Goal: Task Accomplishment & Management: Manage account settings

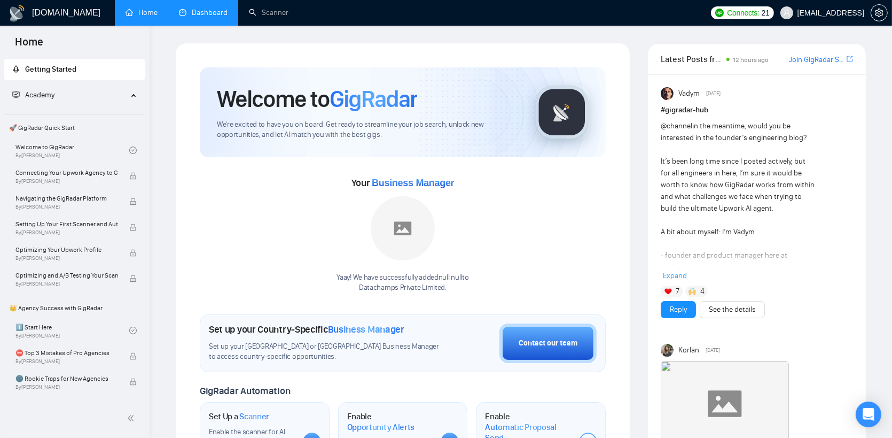
click at [216, 17] on link "Dashboard" at bounding box center [203, 12] width 49 height 9
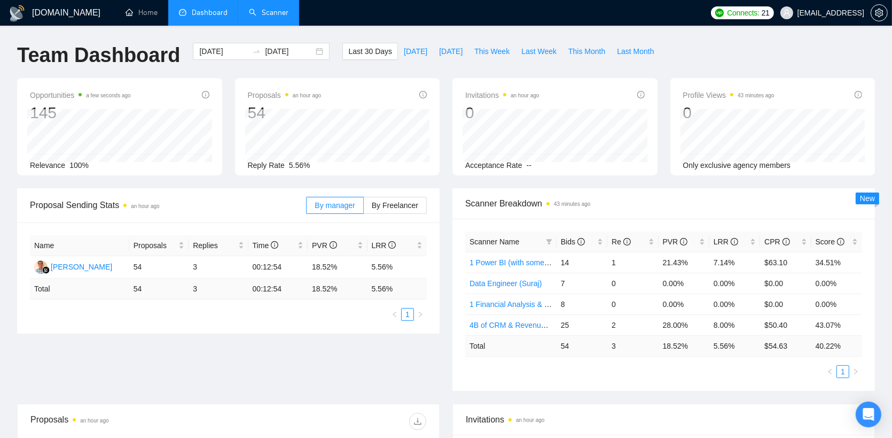
click at [249, 8] on link "Scanner" at bounding box center [269, 12] width 40 height 9
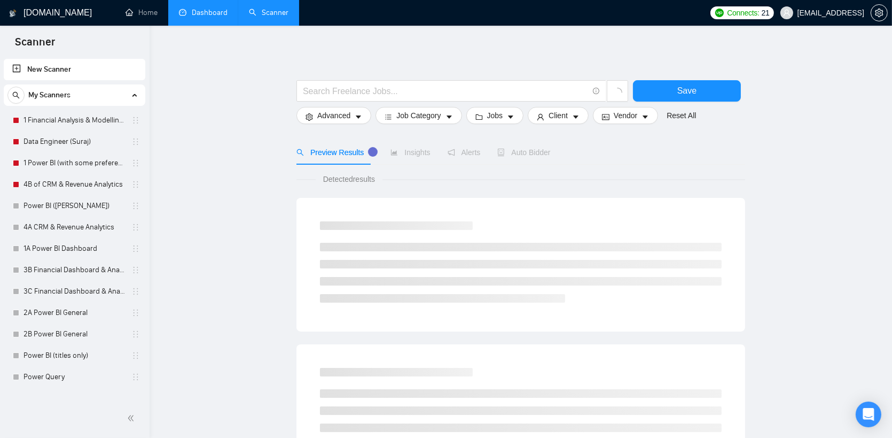
click at [215, 17] on link "Dashboard" at bounding box center [203, 12] width 49 height 9
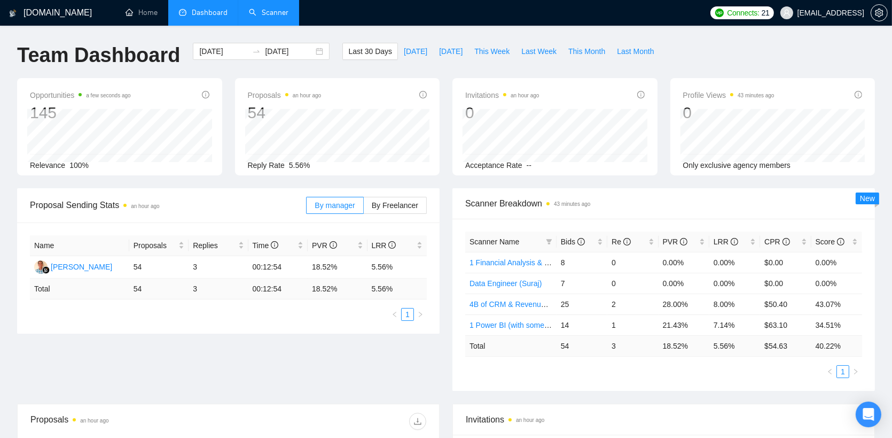
click at [260, 14] on link "Scanner" at bounding box center [269, 12] width 40 height 9
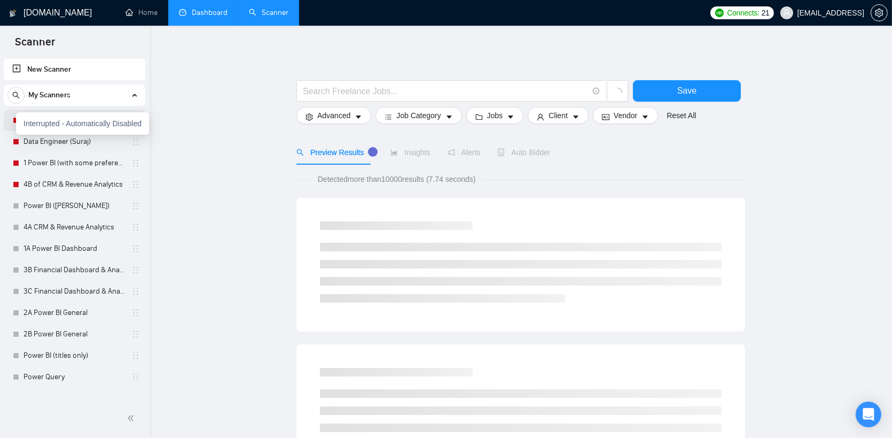
click at [13, 119] on div at bounding box center [16, 120] width 6 height 6
click at [84, 138] on link "Data Engineer (Suraj)" at bounding box center [75, 141] width 102 height 21
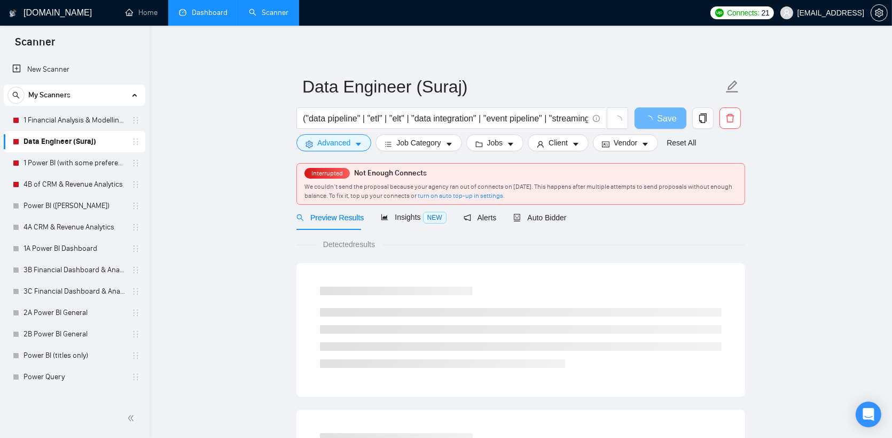
click at [117, 107] on div "My Scanners 1 Financial Analysis & Modelling (Ashutosh) Data Engineer (Suraj) 1…" at bounding box center [75, 235] width 142 height 303
click at [114, 115] on link "1 Financial Analysis & Modelling (Ashutosh)" at bounding box center [75, 120] width 102 height 21
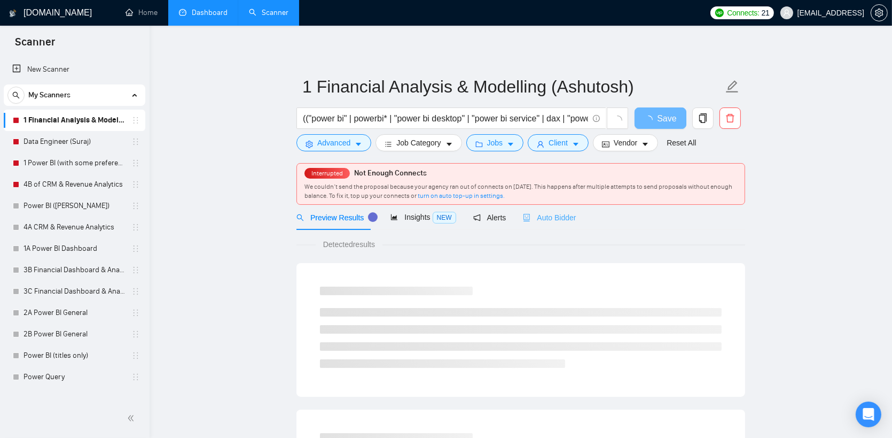
click at [532, 208] on div "Auto Bidder" at bounding box center [549, 217] width 53 height 25
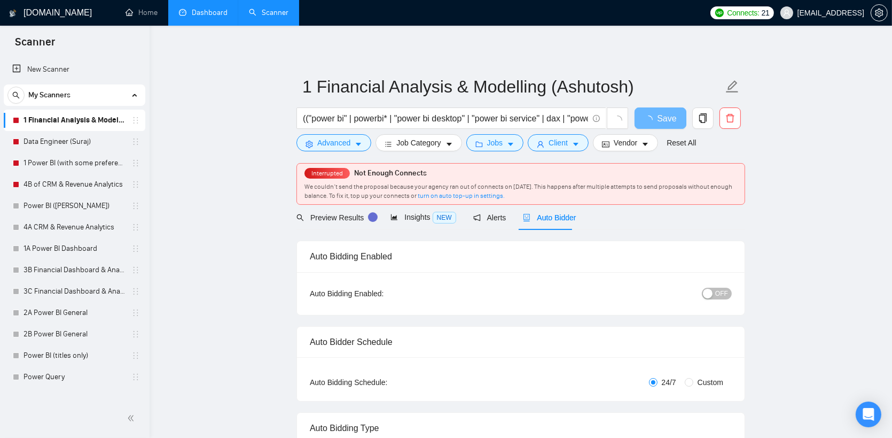
click at [717, 289] on span "OFF" at bounding box center [722, 294] width 13 height 12
click at [672, 118] on div "Reset all filters" at bounding box center [678, 122] width 58 height 18
click at [651, 113] on button "Save" at bounding box center [661, 117] width 52 height 21
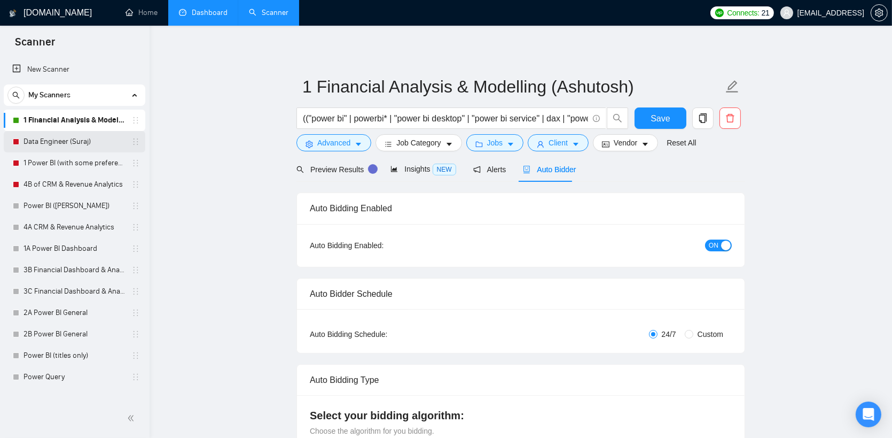
click at [67, 141] on link "Data Engineer (Suraj)" at bounding box center [75, 141] width 102 height 21
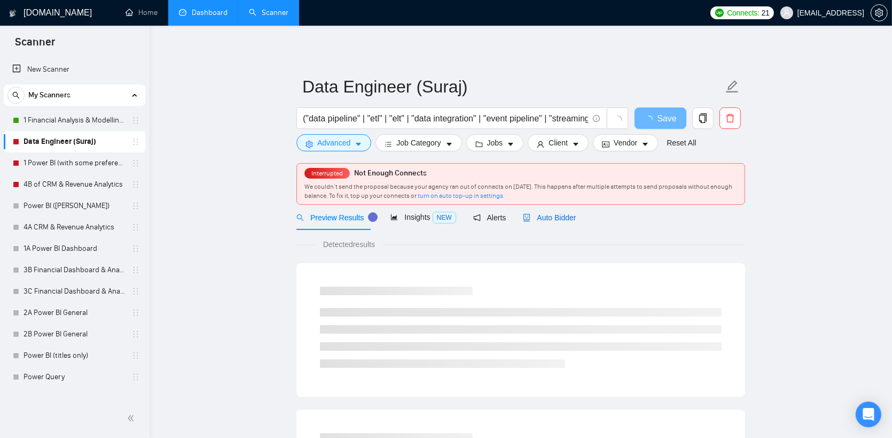
click at [569, 221] on span "Auto Bidder" at bounding box center [549, 217] width 53 height 9
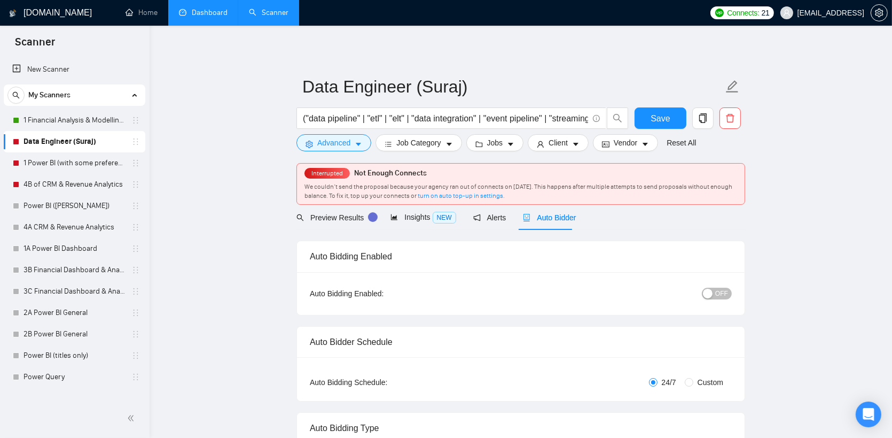
click at [720, 294] on span "OFF" at bounding box center [722, 294] width 13 height 12
click at [670, 119] on button "Save" at bounding box center [661, 117] width 52 height 21
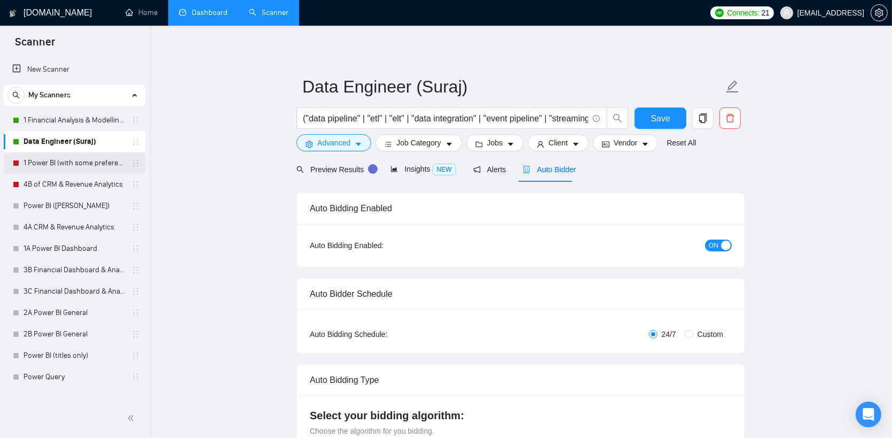
click at [42, 160] on link "1 Power BI (with some preference)" at bounding box center [75, 162] width 102 height 21
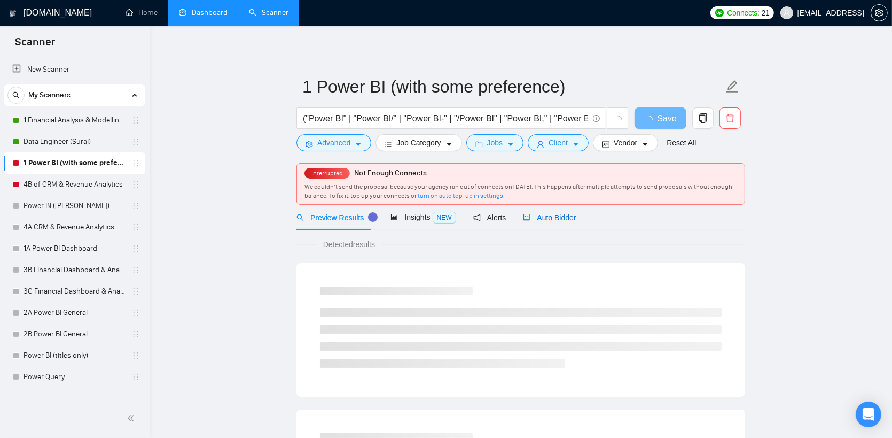
click at [563, 219] on span "Auto Bidder" at bounding box center [549, 217] width 53 height 9
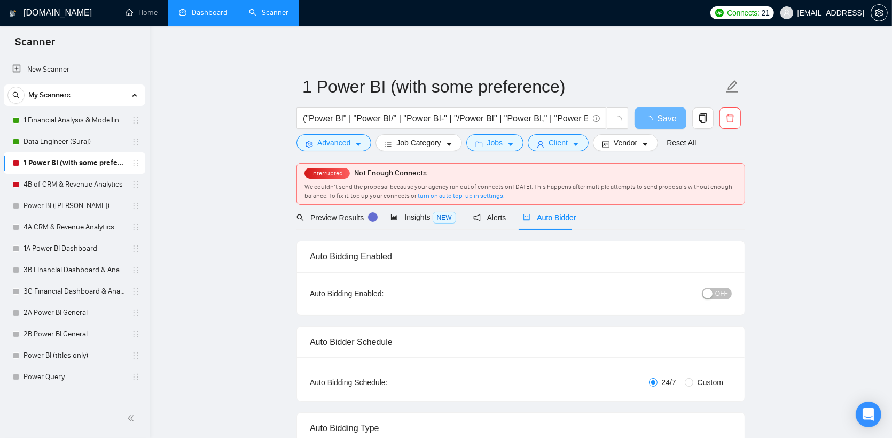
click at [710, 300] on div "OFF" at bounding box center [662, 293] width 141 height 17
click at [721, 289] on span "OFF" at bounding box center [722, 294] width 13 height 12
click at [667, 120] on div "Reset all filters" at bounding box center [678, 122] width 58 height 18
click at [636, 116] on button "Save" at bounding box center [661, 117] width 52 height 21
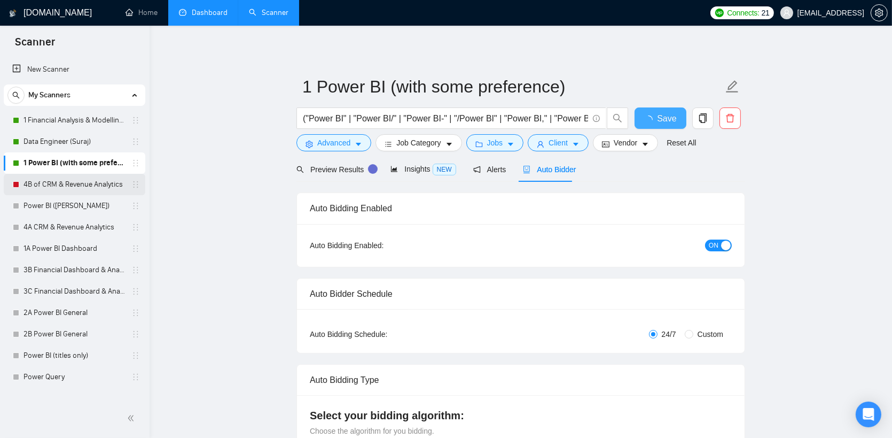
checkbox input "true"
click at [63, 184] on link "4B of CRM & Revenue Analytics" at bounding box center [75, 184] width 102 height 21
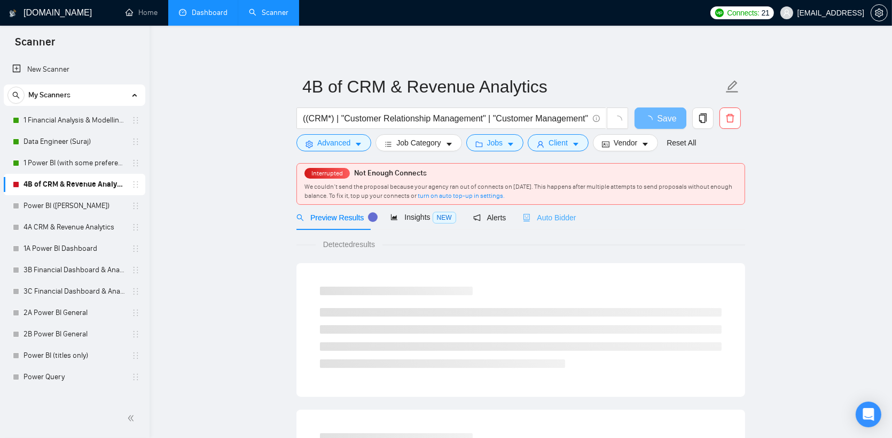
click at [555, 226] on div "Auto Bidder" at bounding box center [549, 217] width 53 height 25
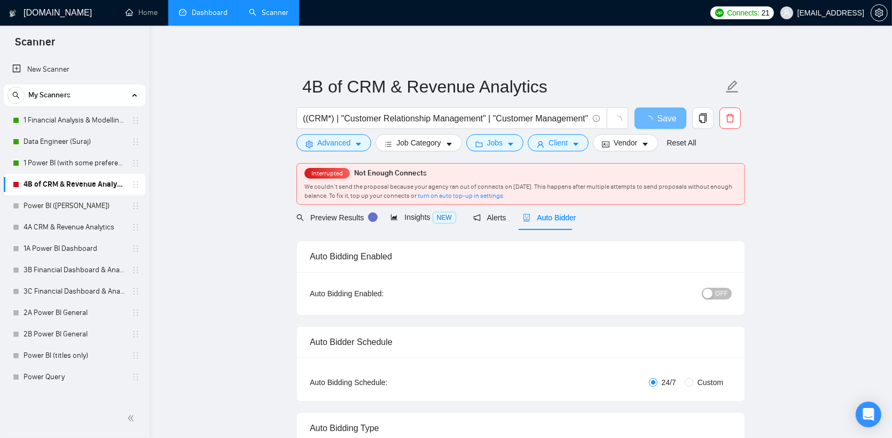
click at [719, 299] on span "OFF" at bounding box center [722, 294] width 13 height 12
click at [661, 121] on span "Save" at bounding box center [660, 118] width 19 height 13
